Goal: Information Seeking & Learning: Learn about a topic

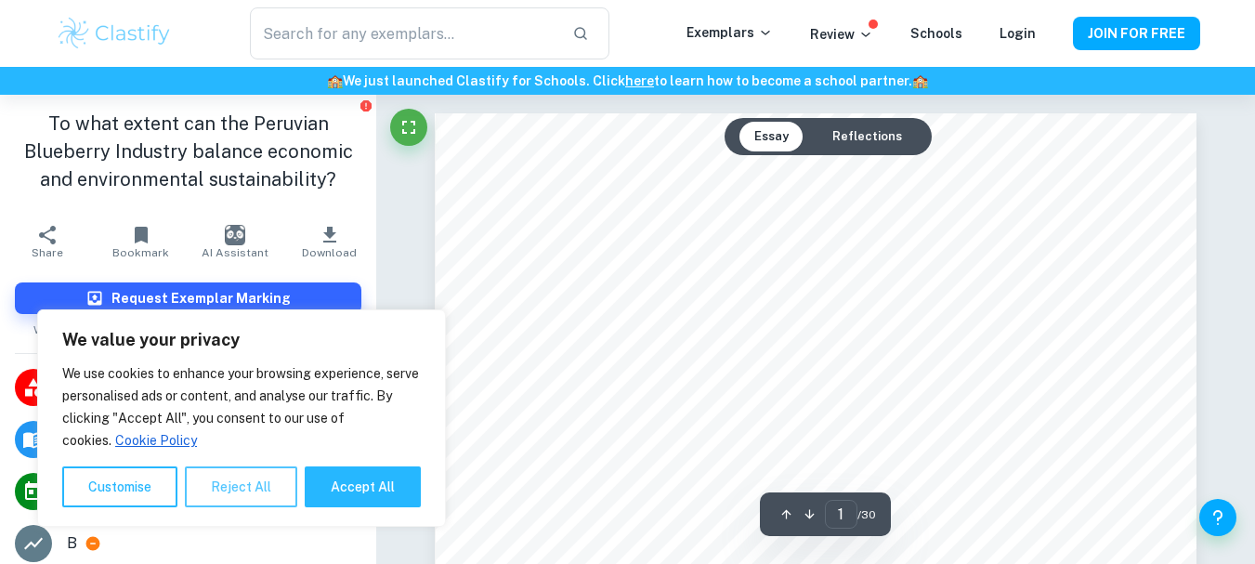
click at [229, 490] on button "Reject All" at bounding box center [241, 486] width 112 height 41
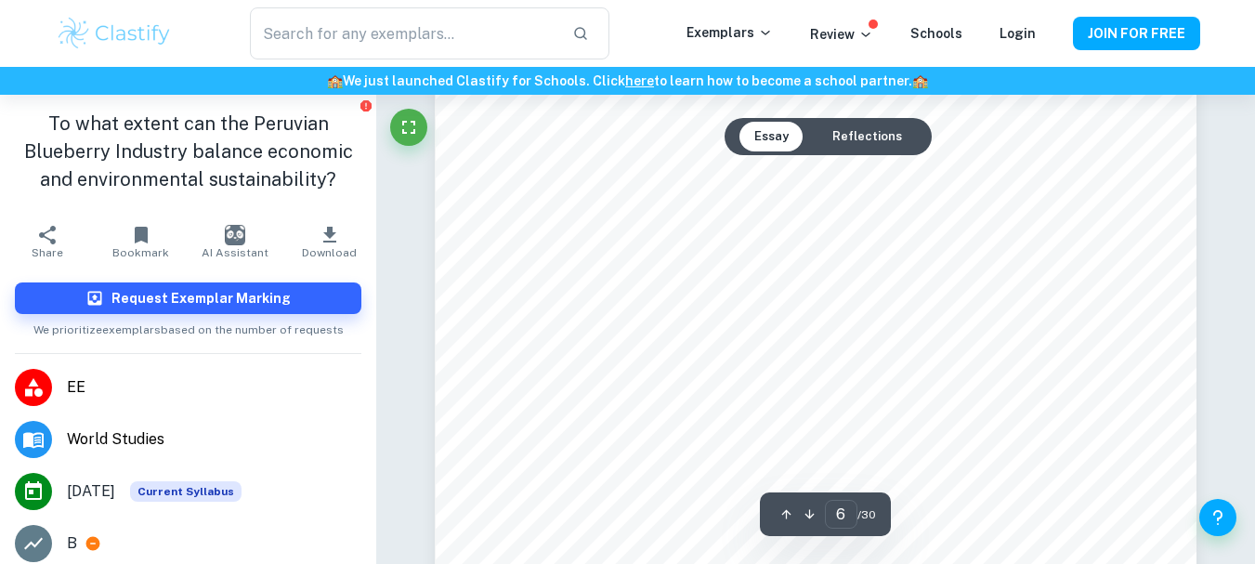
scroll to position [5261, 0]
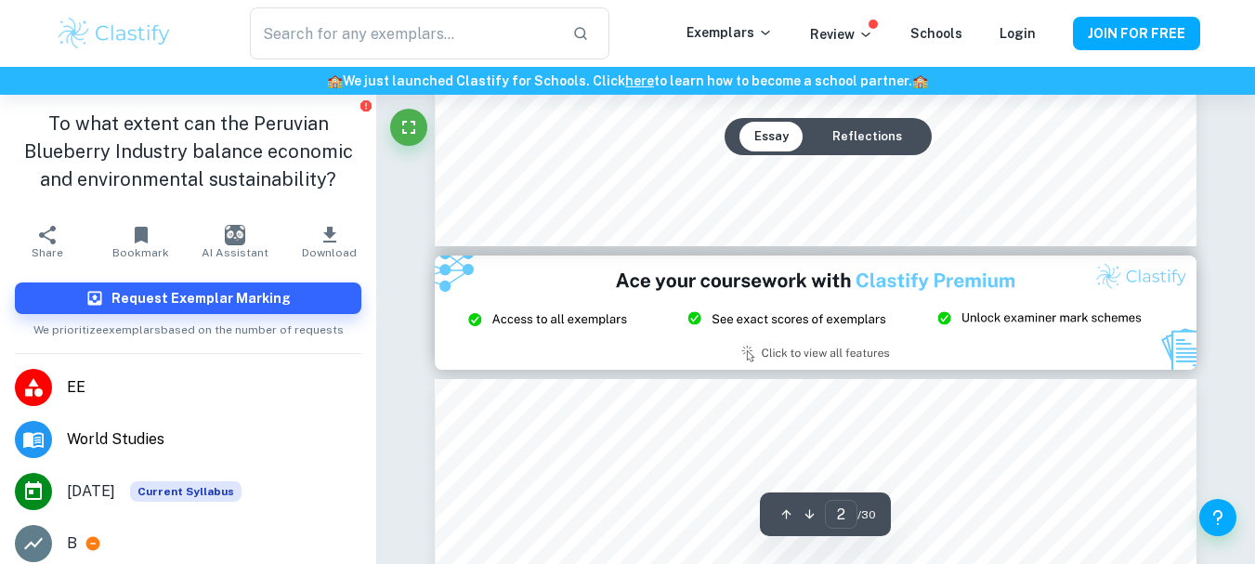
type input "3"
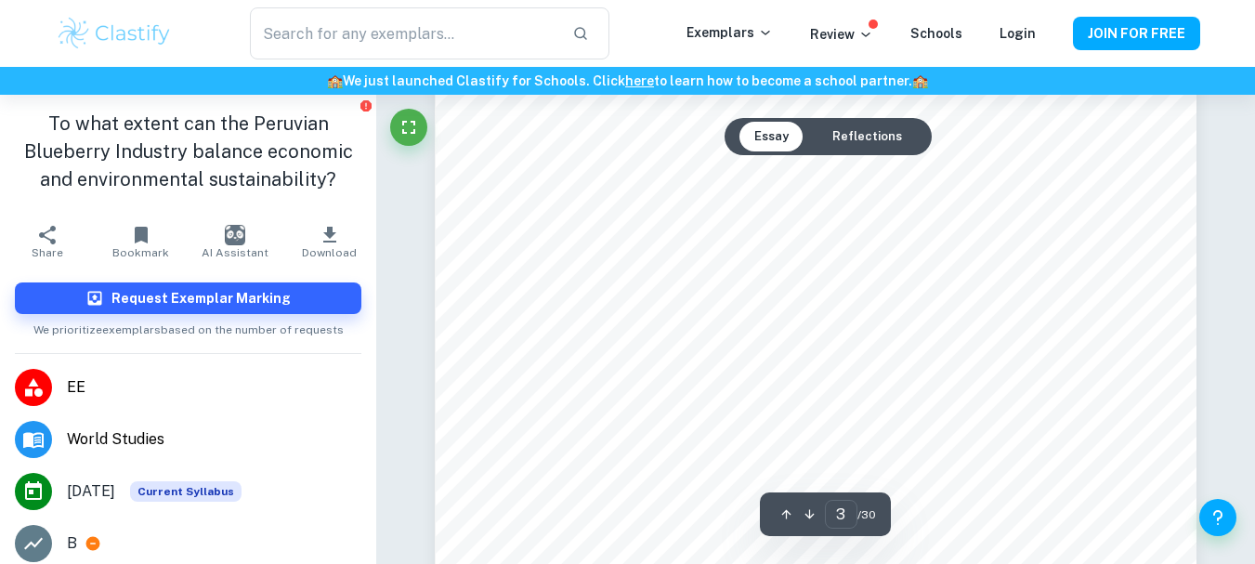
scroll to position [2393, 0]
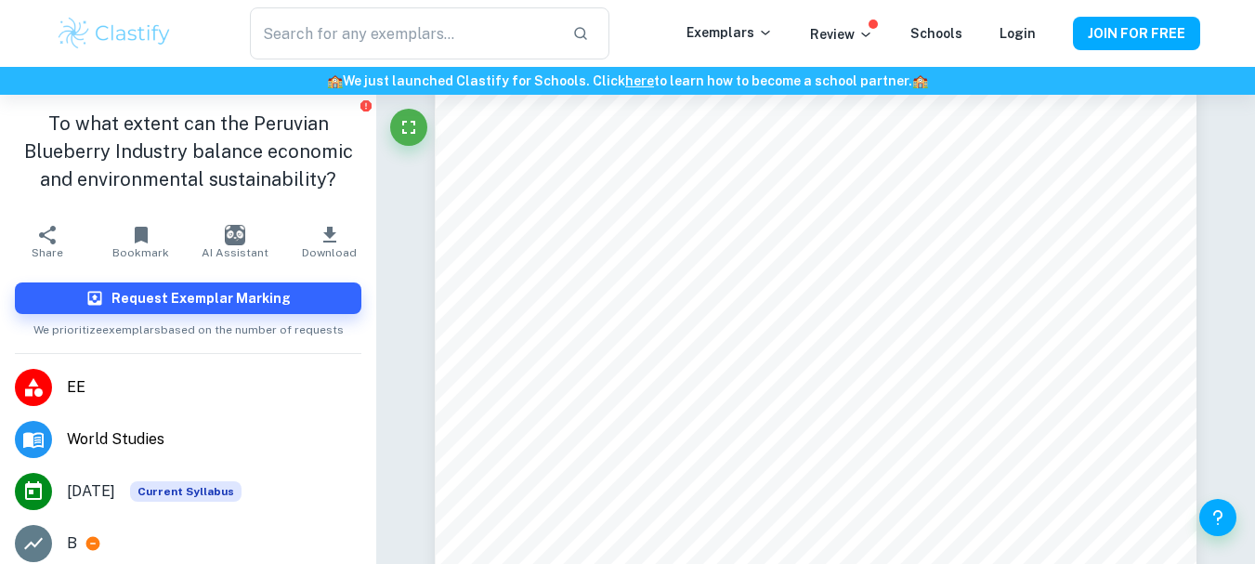
click at [173, 391] on span "EE" at bounding box center [214, 387] width 294 height 22
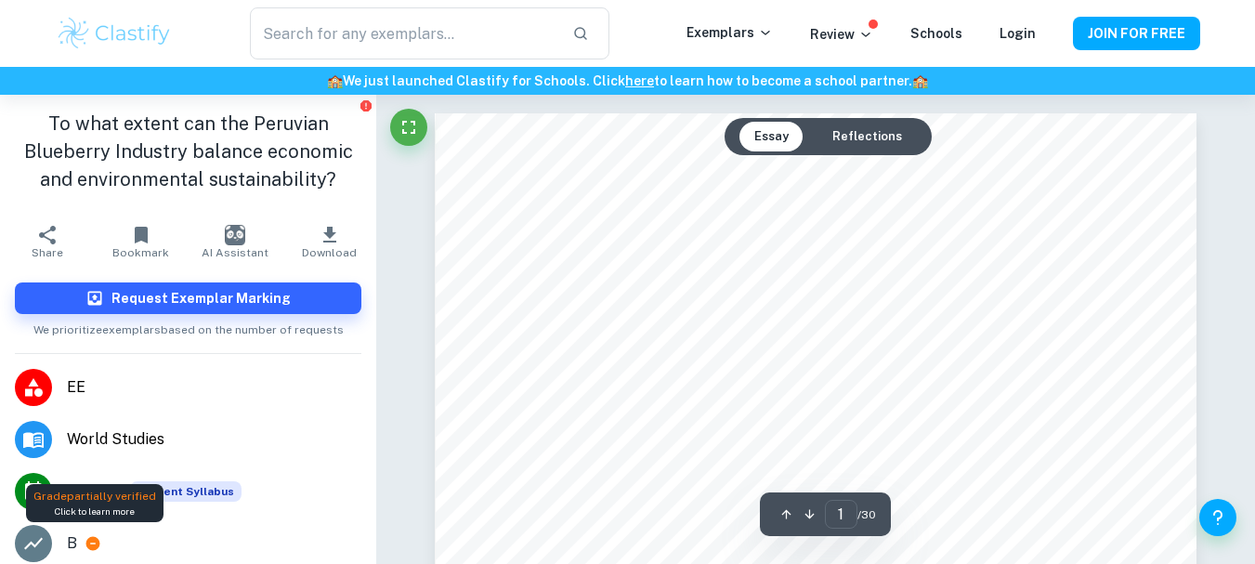
click at [95, 544] on icon at bounding box center [93, 544] width 14 height 14
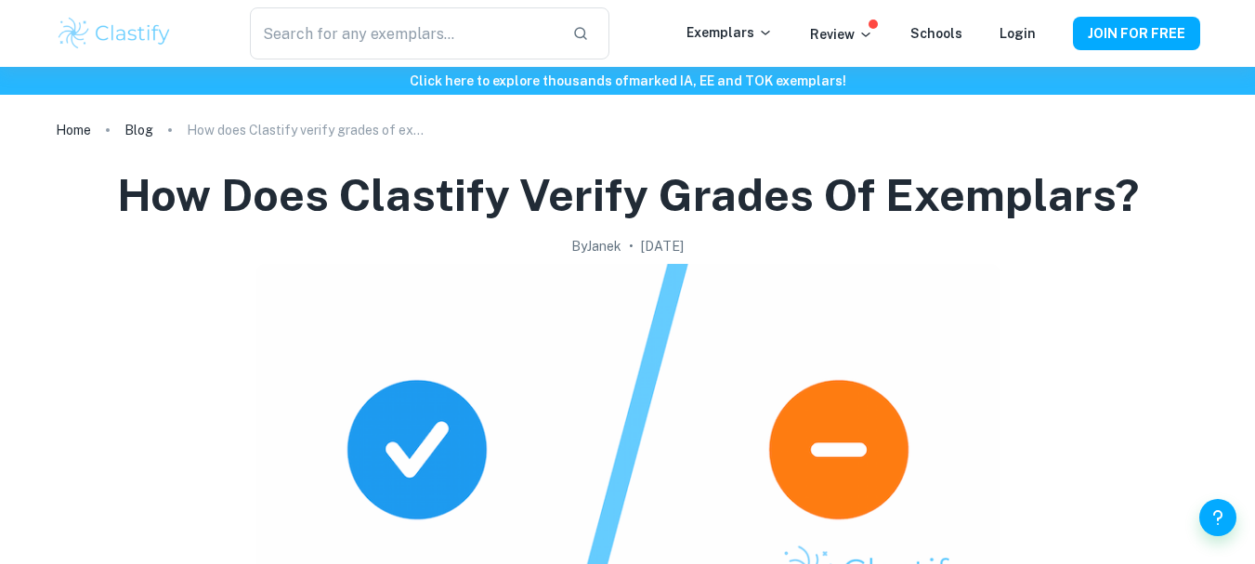
scroll to position [598, 0]
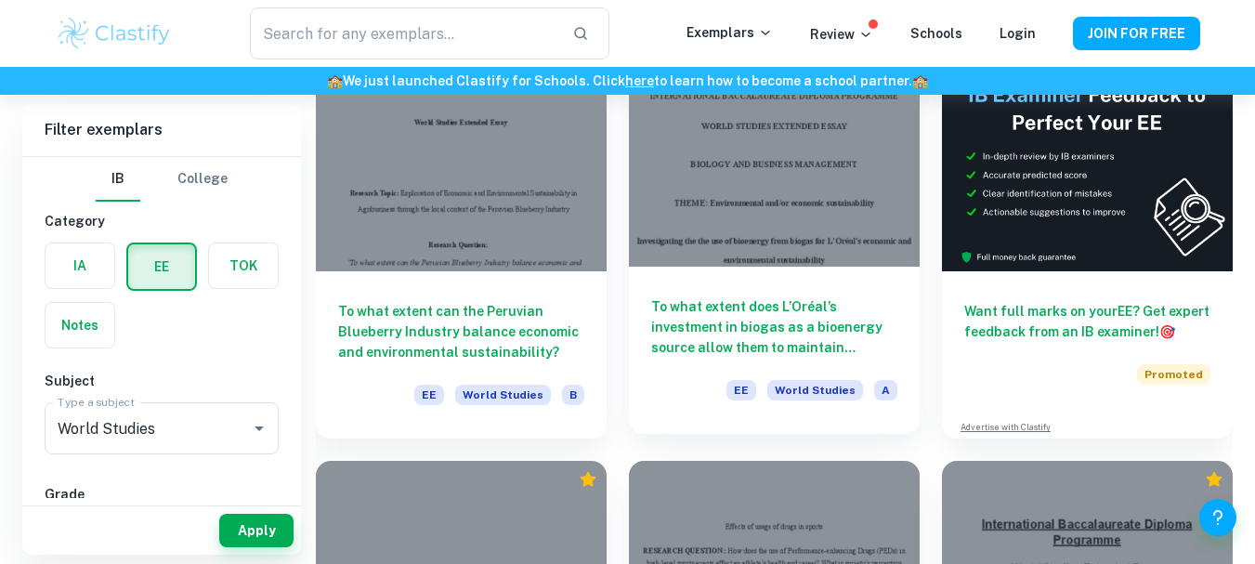
scroll to position [181, 0]
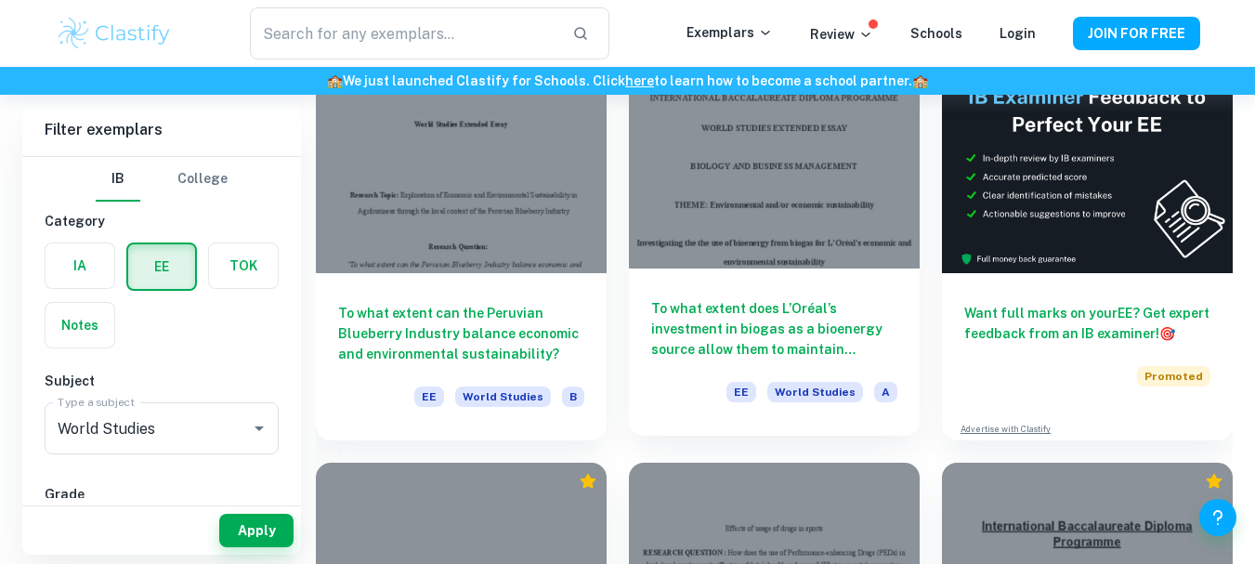
click at [793, 332] on h6 "To what extent does L’Oréal’s investment in biogas as a bioenergy source allow …" at bounding box center [774, 328] width 246 height 61
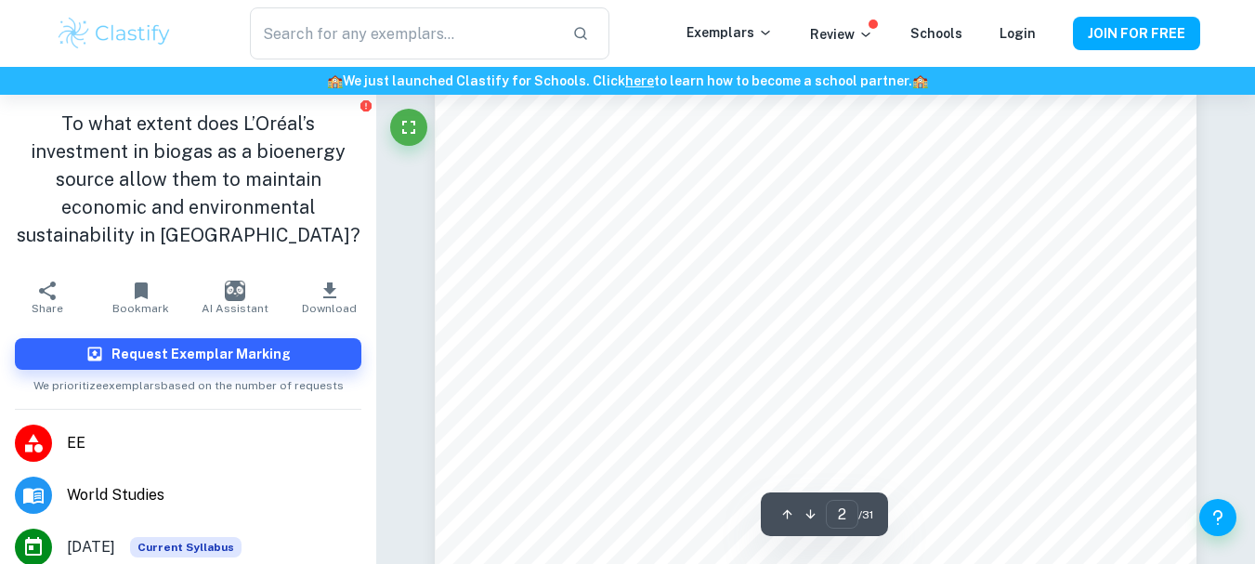
scroll to position [1170, 0]
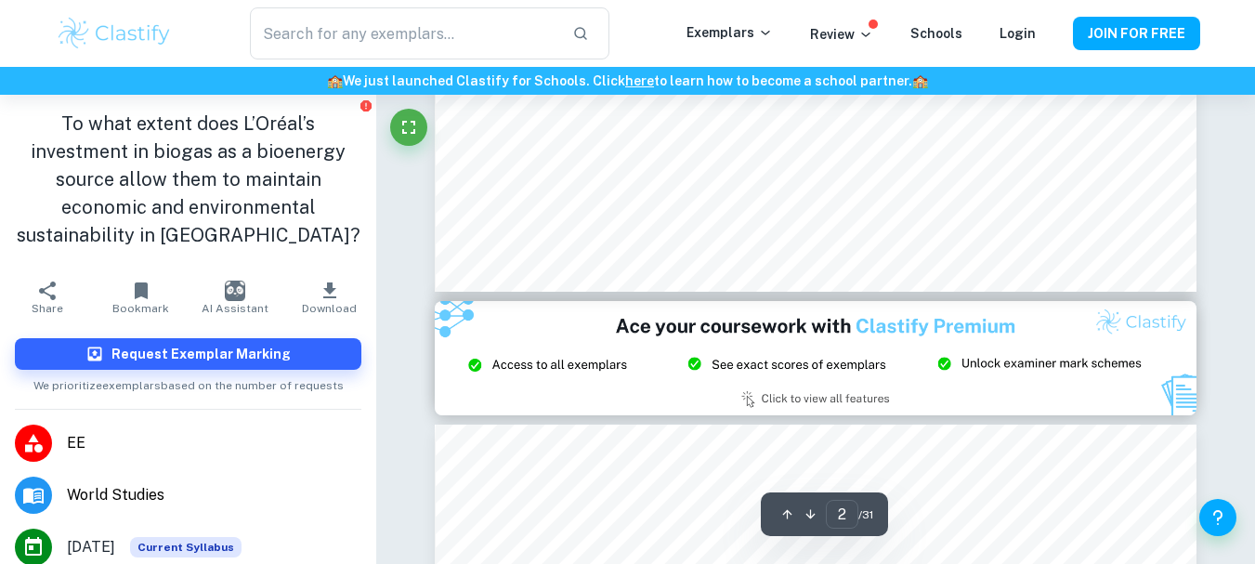
type input "3"
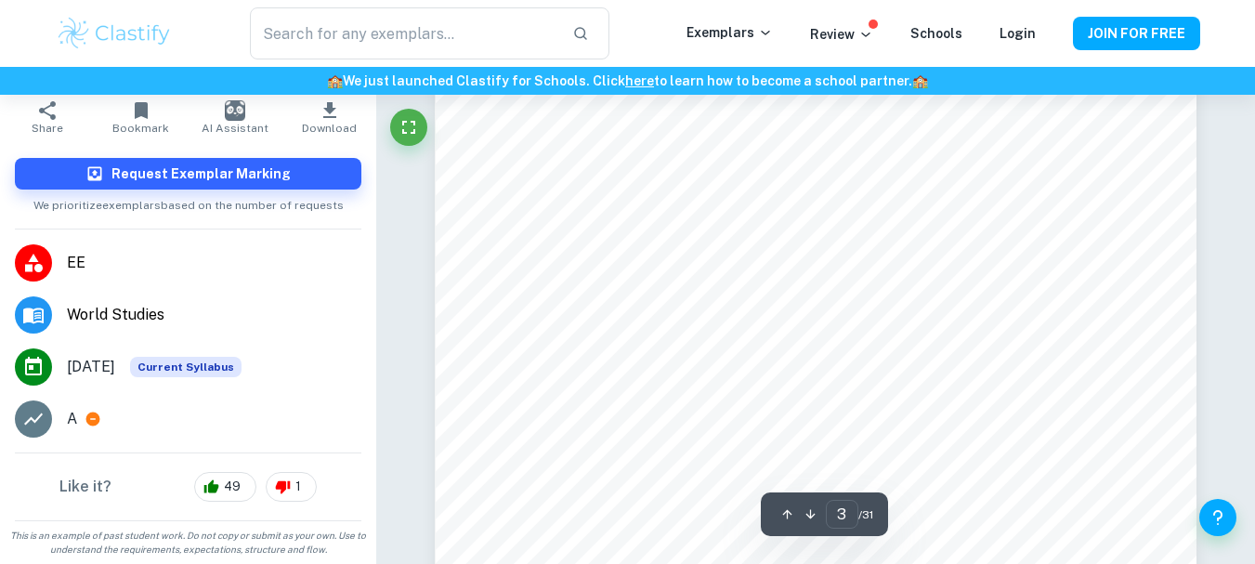
scroll to position [2306, 0]
